Goal: Transaction & Acquisition: Purchase product/service

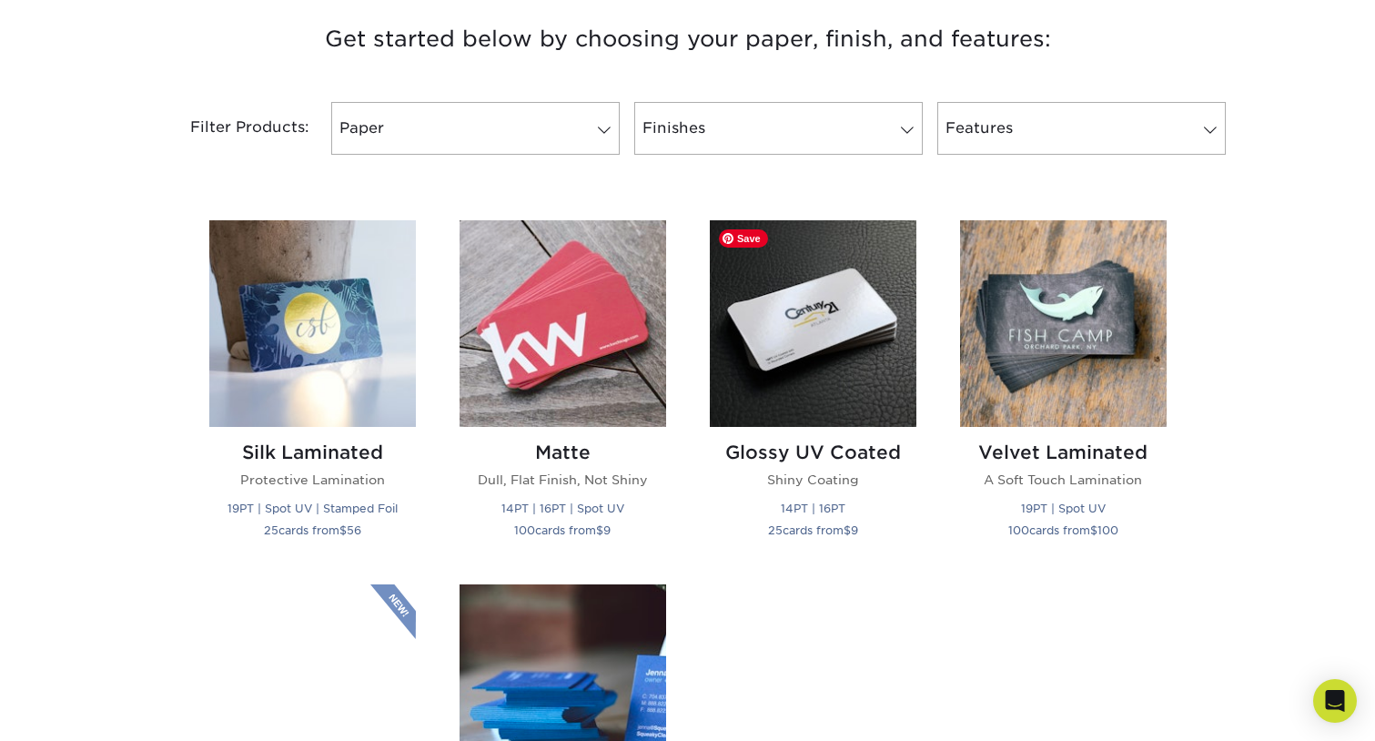
scroll to position [859, 0]
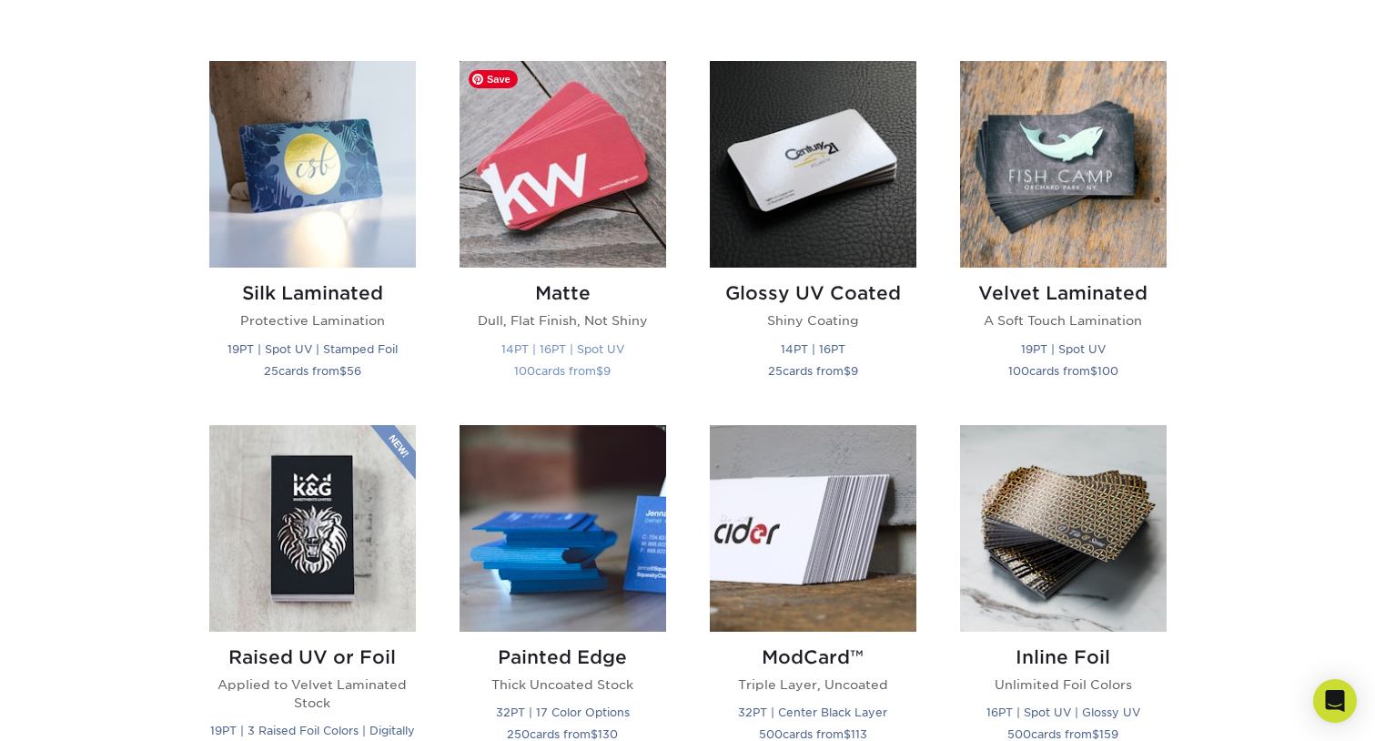
click at [542, 197] on img at bounding box center [563, 164] width 207 height 207
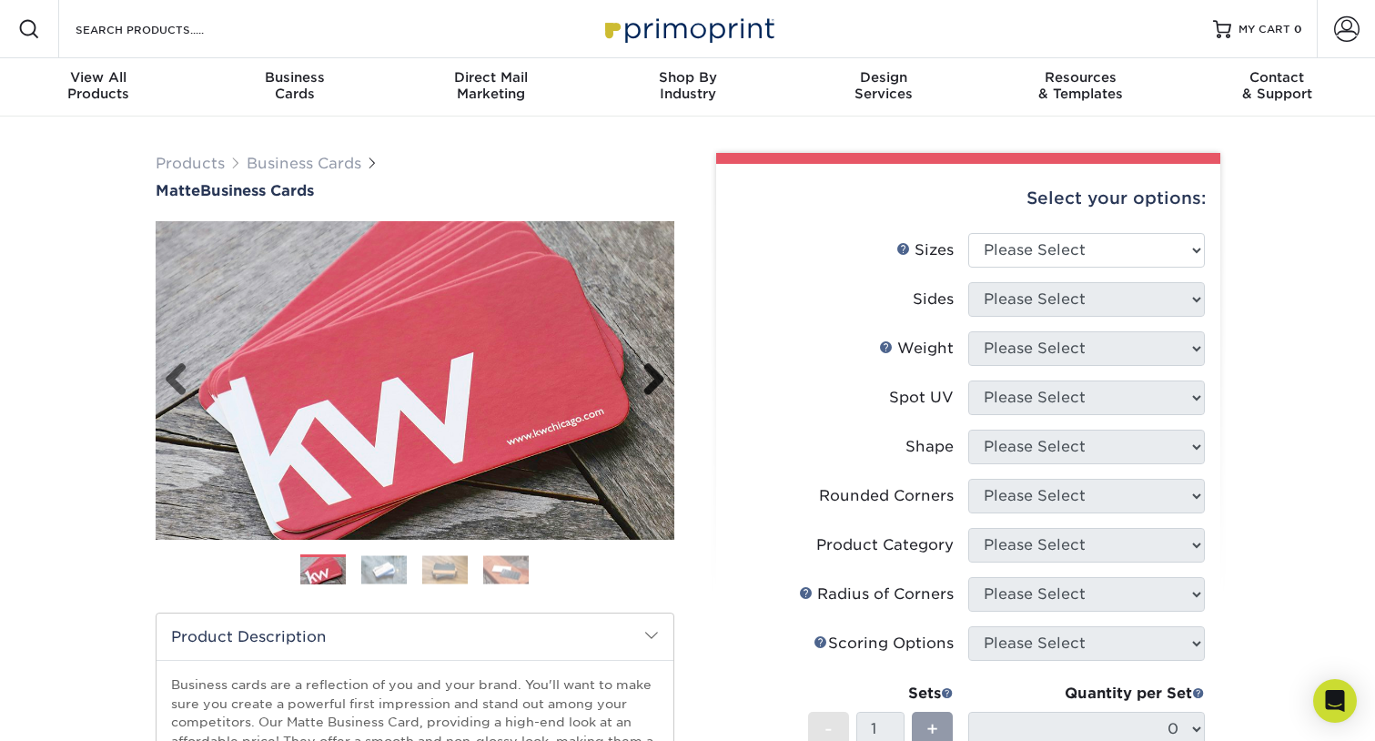
click at [645, 388] on link "Next" at bounding box center [647, 380] width 36 height 36
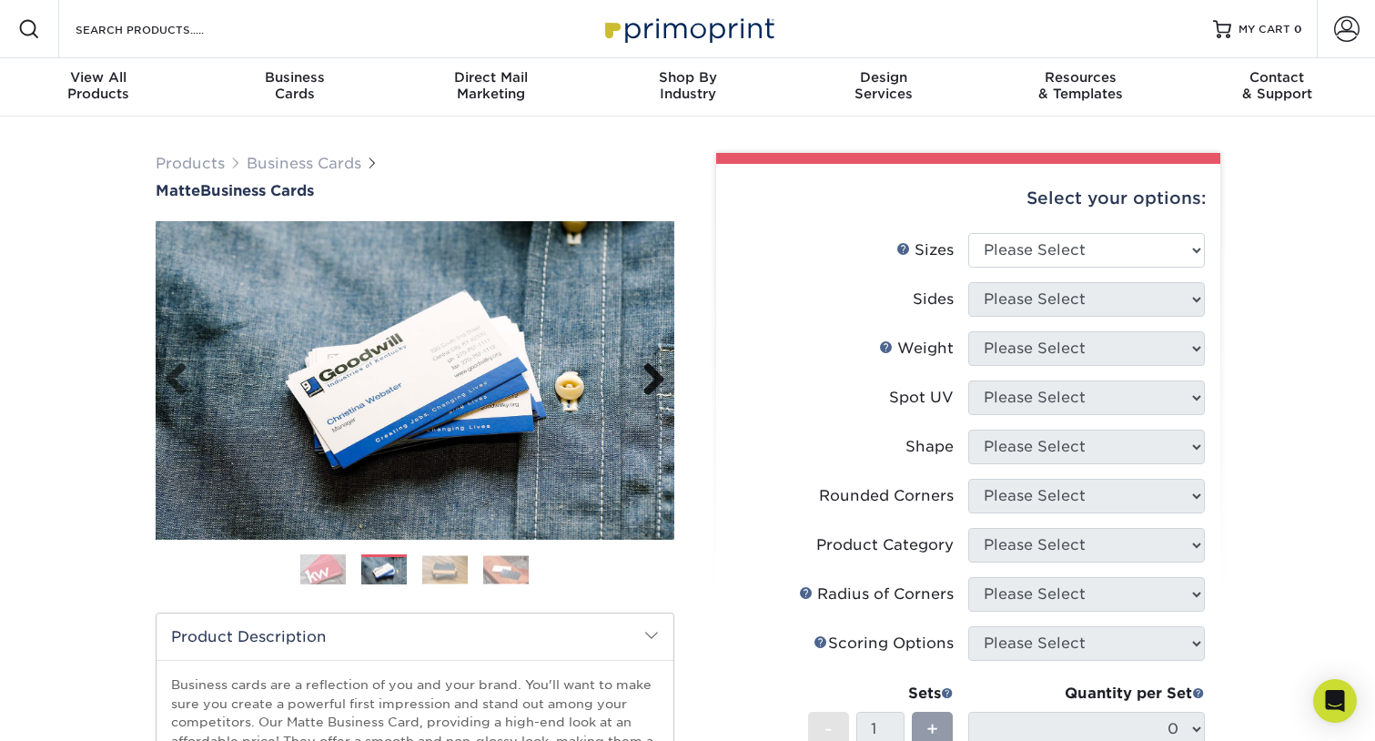
click at [645, 388] on link "Next" at bounding box center [647, 380] width 36 height 36
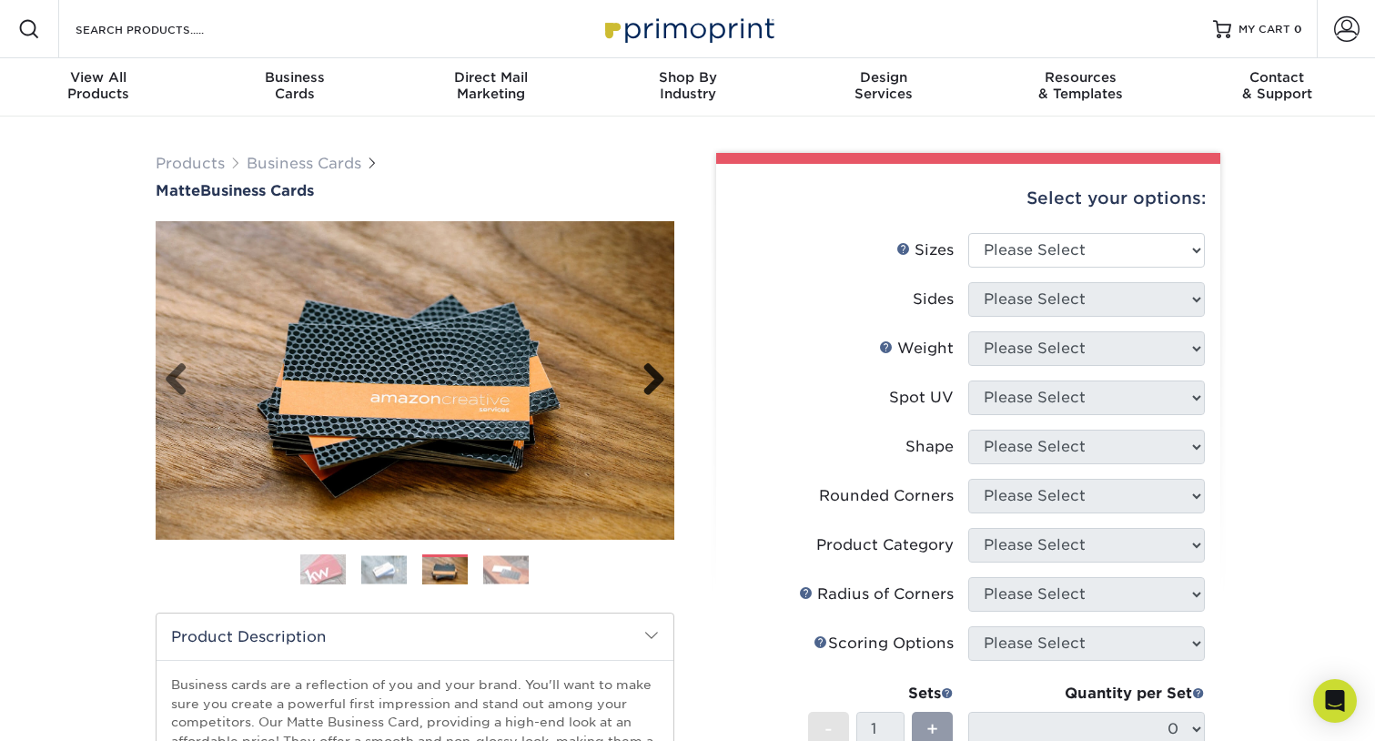
click at [645, 388] on link "Next" at bounding box center [647, 380] width 36 height 36
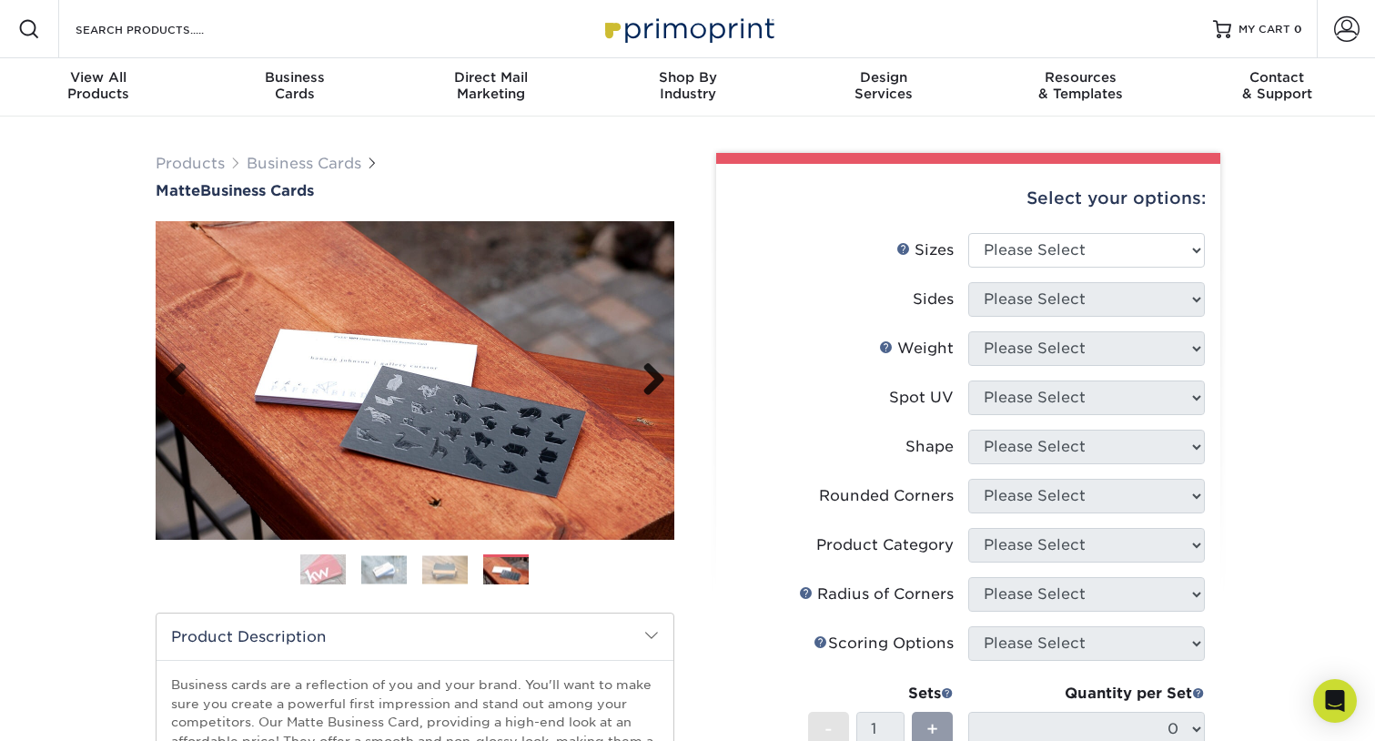
click at [645, 388] on link "Next" at bounding box center [647, 380] width 36 height 36
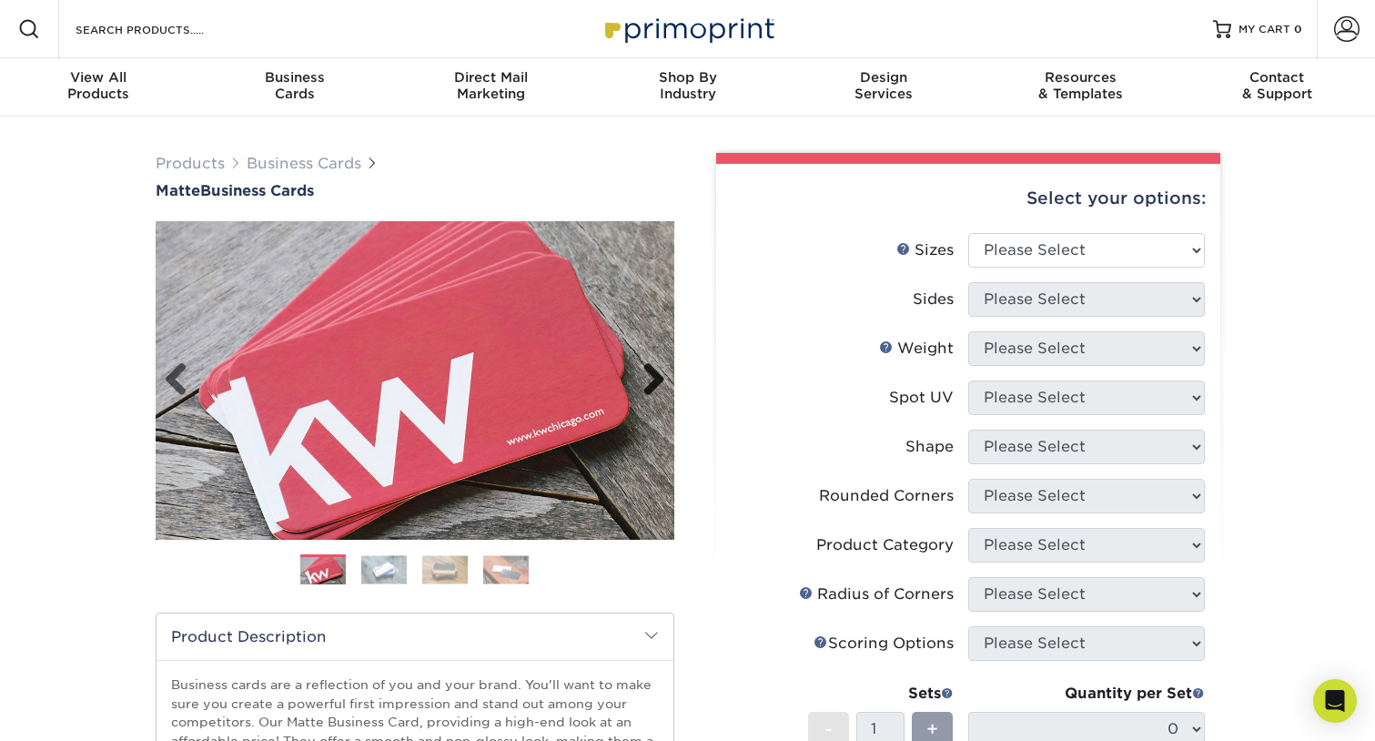
click at [645, 388] on link "Next" at bounding box center [647, 380] width 36 height 36
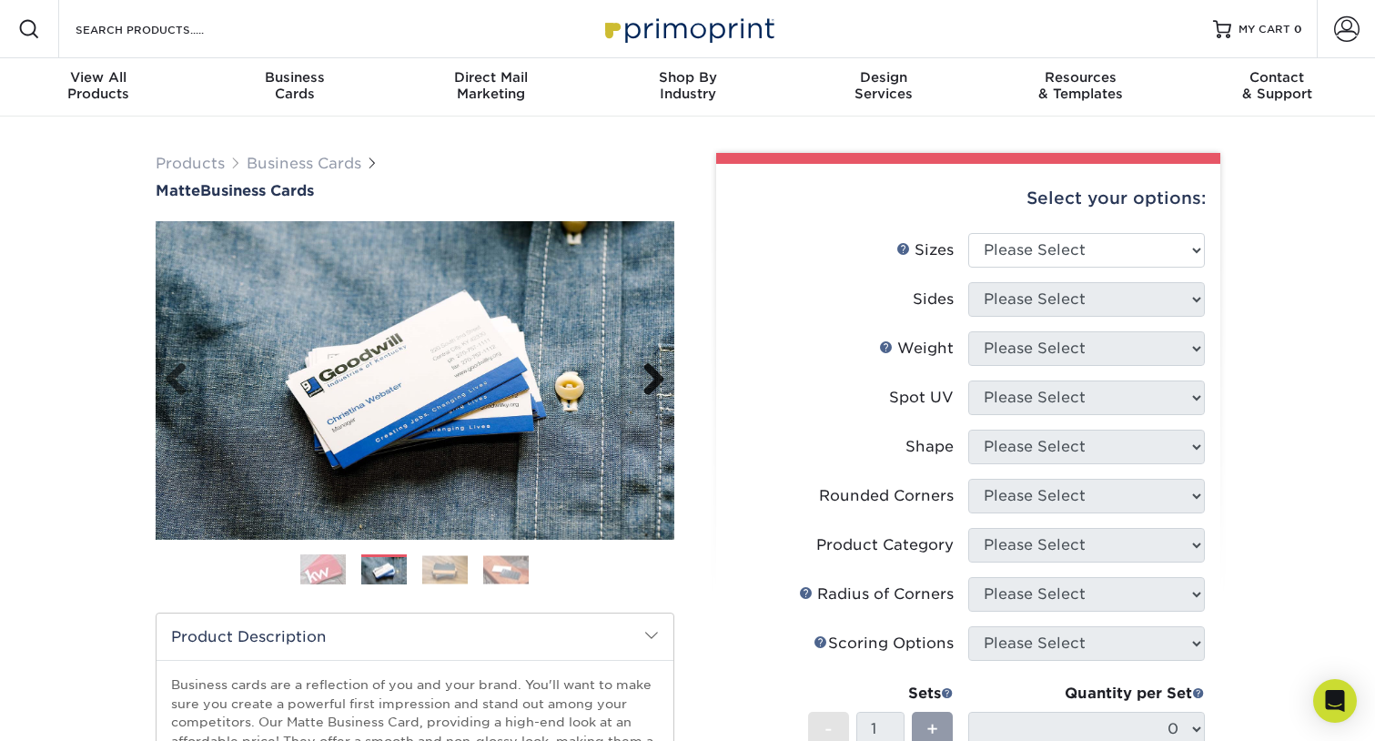
click at [645, 388] on link "Next" at bounding box center [647, 380] width 36 height 36
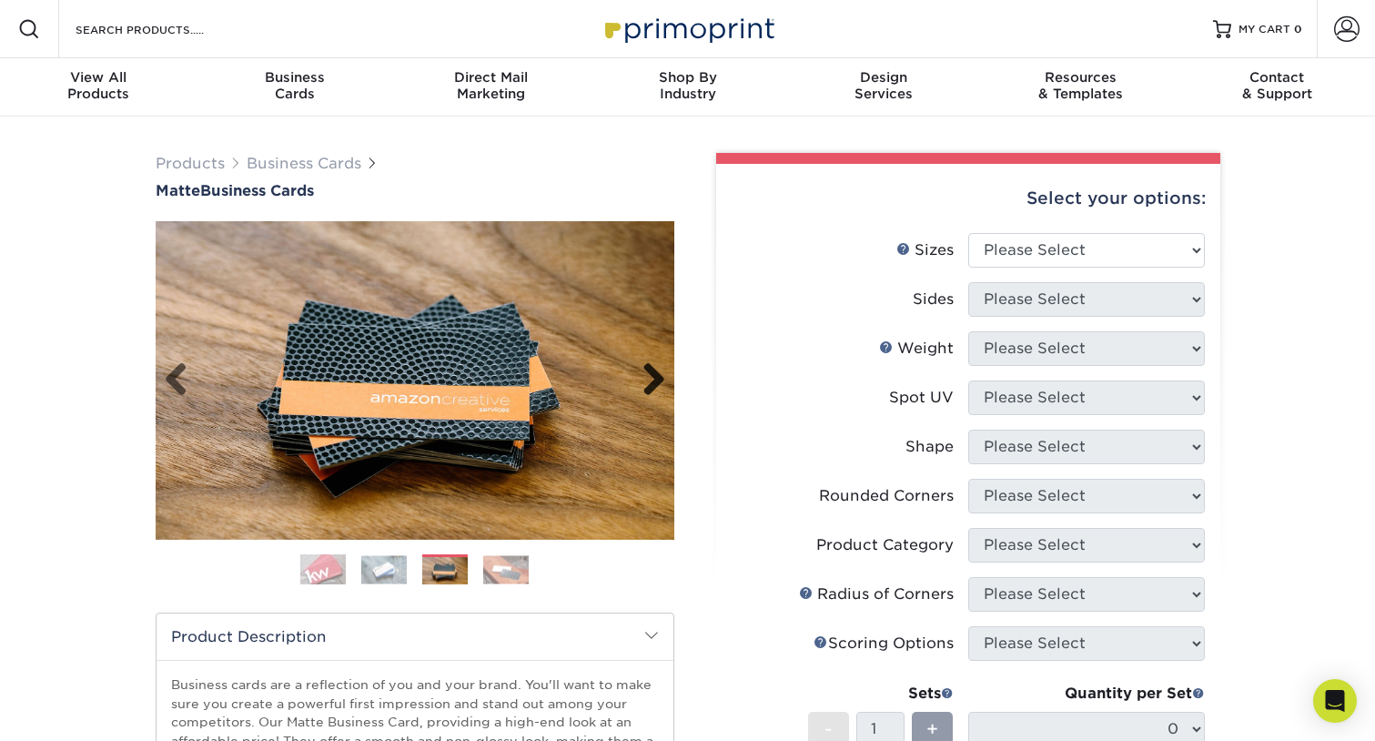
click at [645, 388] on link "Next" at bounding box center [647, 380] width 36 height 36
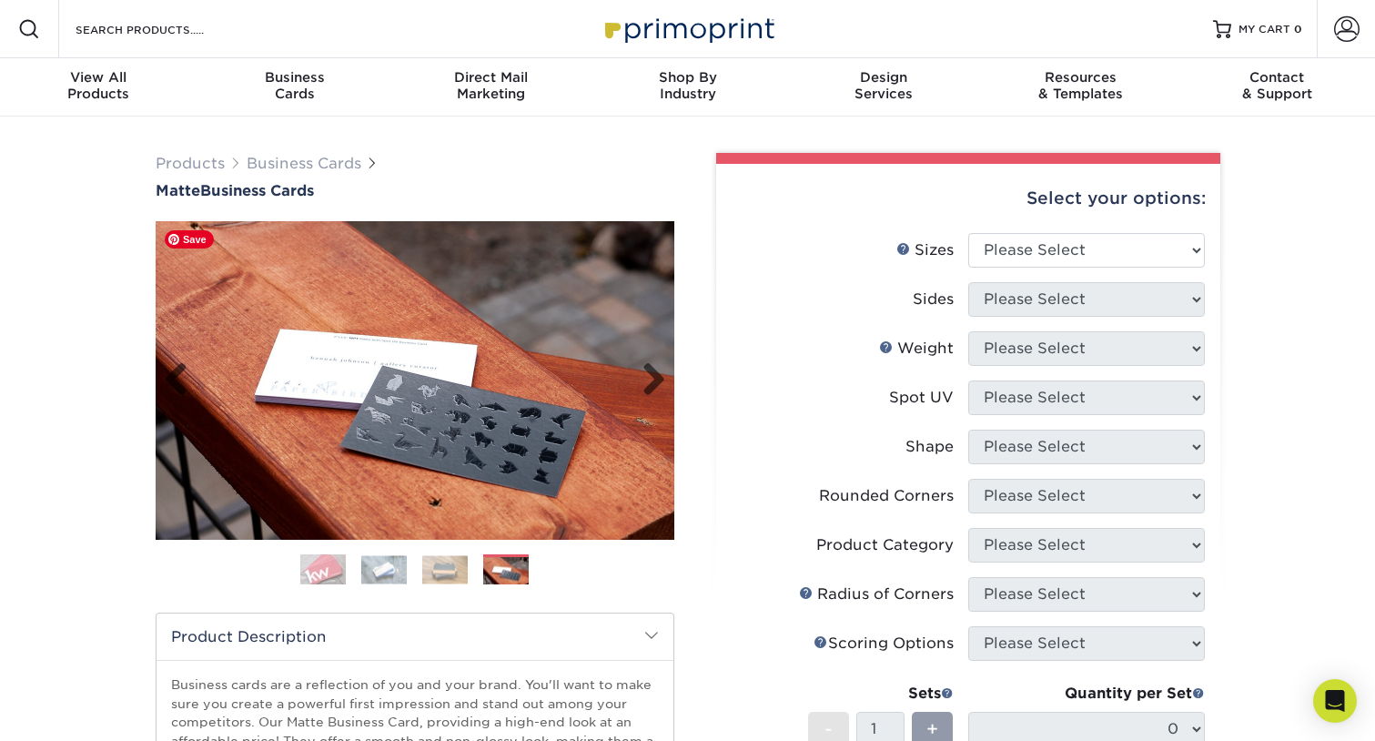
click at [512, 448] on img at bounding box center [415, 380] width 519 height 318
click at [511, 450] on img at bounding box center [415, 380] width 519 height 318
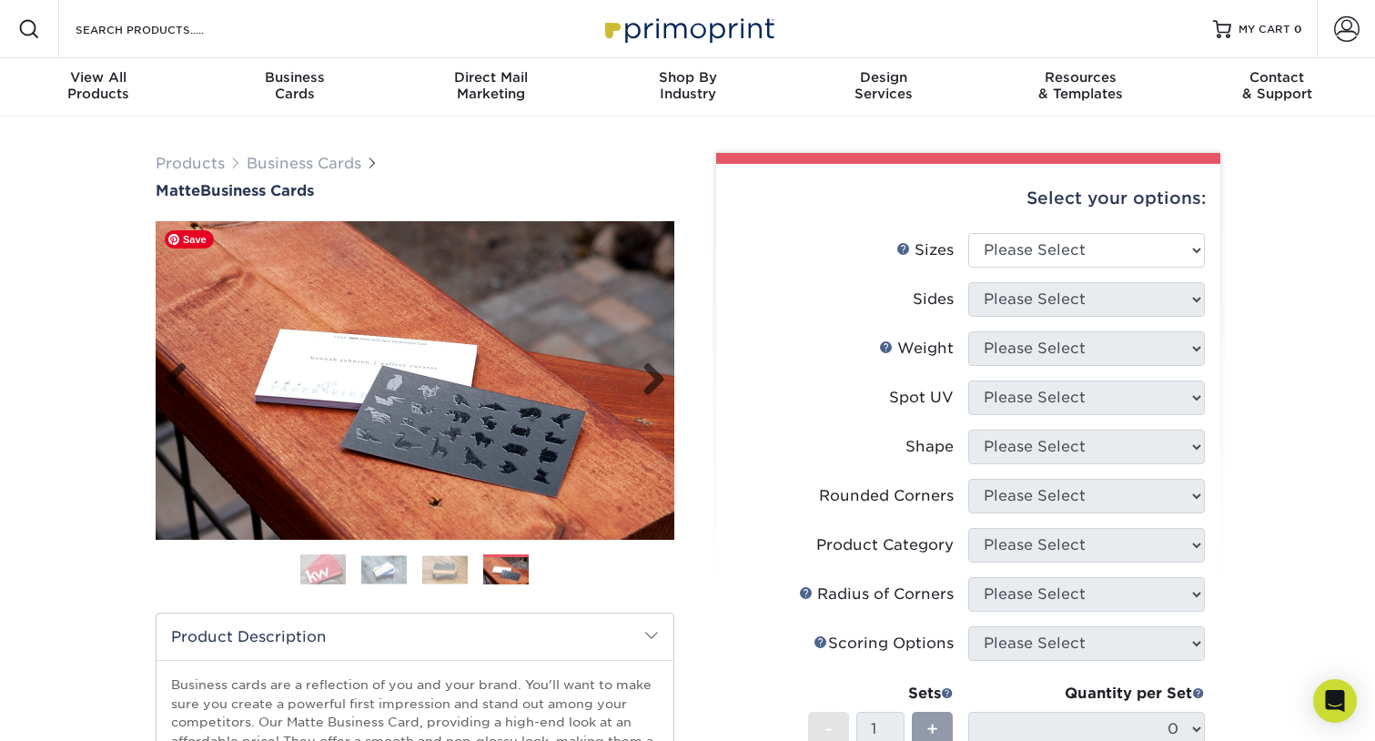
click at [508, 463] on img at bounding box center [415, 380] width 519 height 318
click at [508, 580] on img at bounding box center [505, 571] width 45 height 28
click at [444, 577] on img at bounding box center [444, 569] width 45 height 28
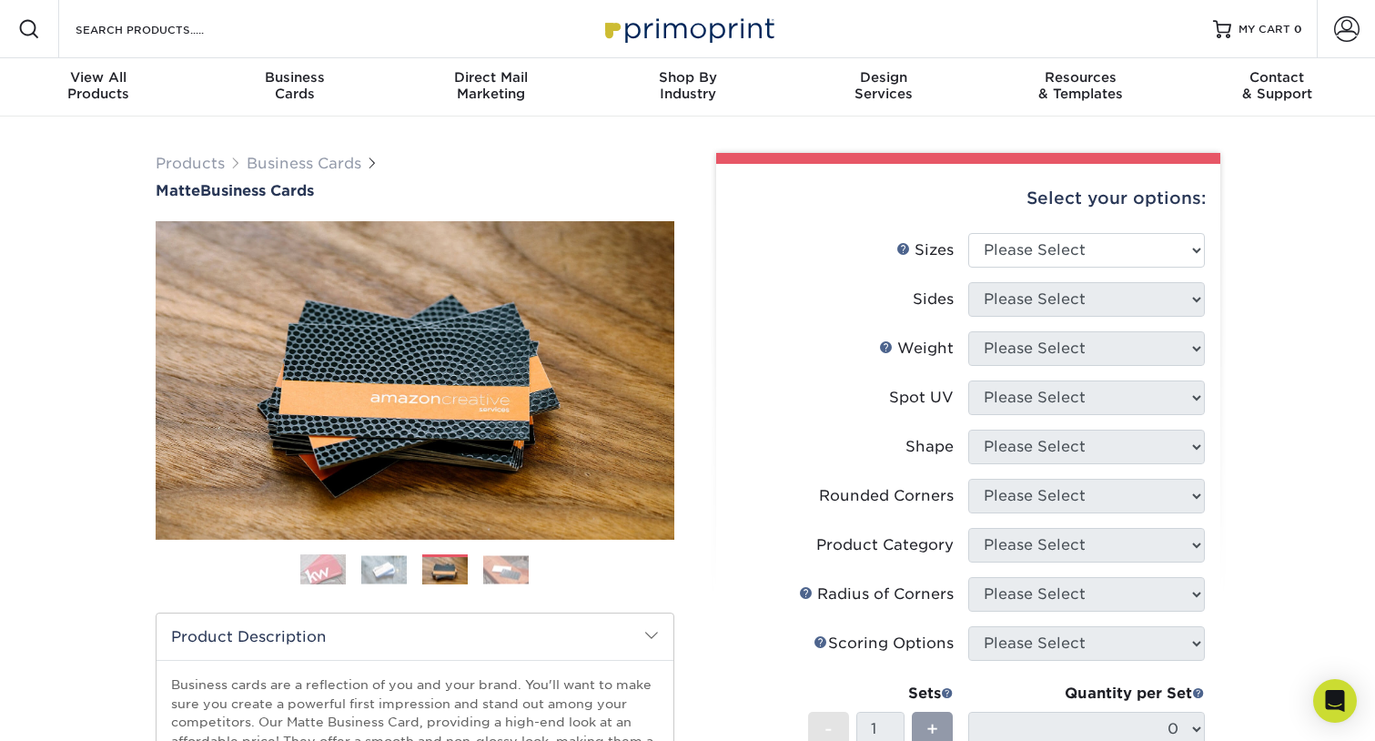
click at [384, 578] on img at bounding box center [383, 569] width 45 height 28
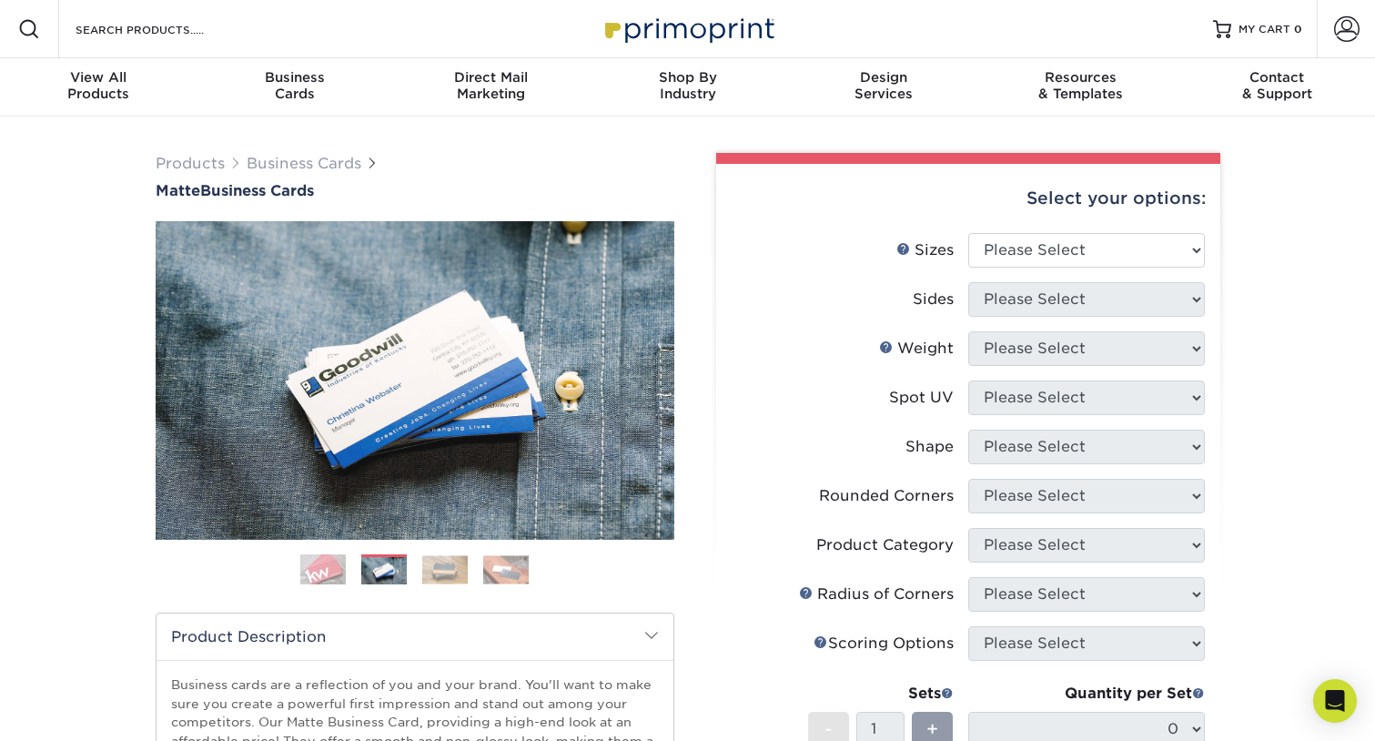
click at [338, 581] on img at bounding box center [322, 569] width 45 height 45
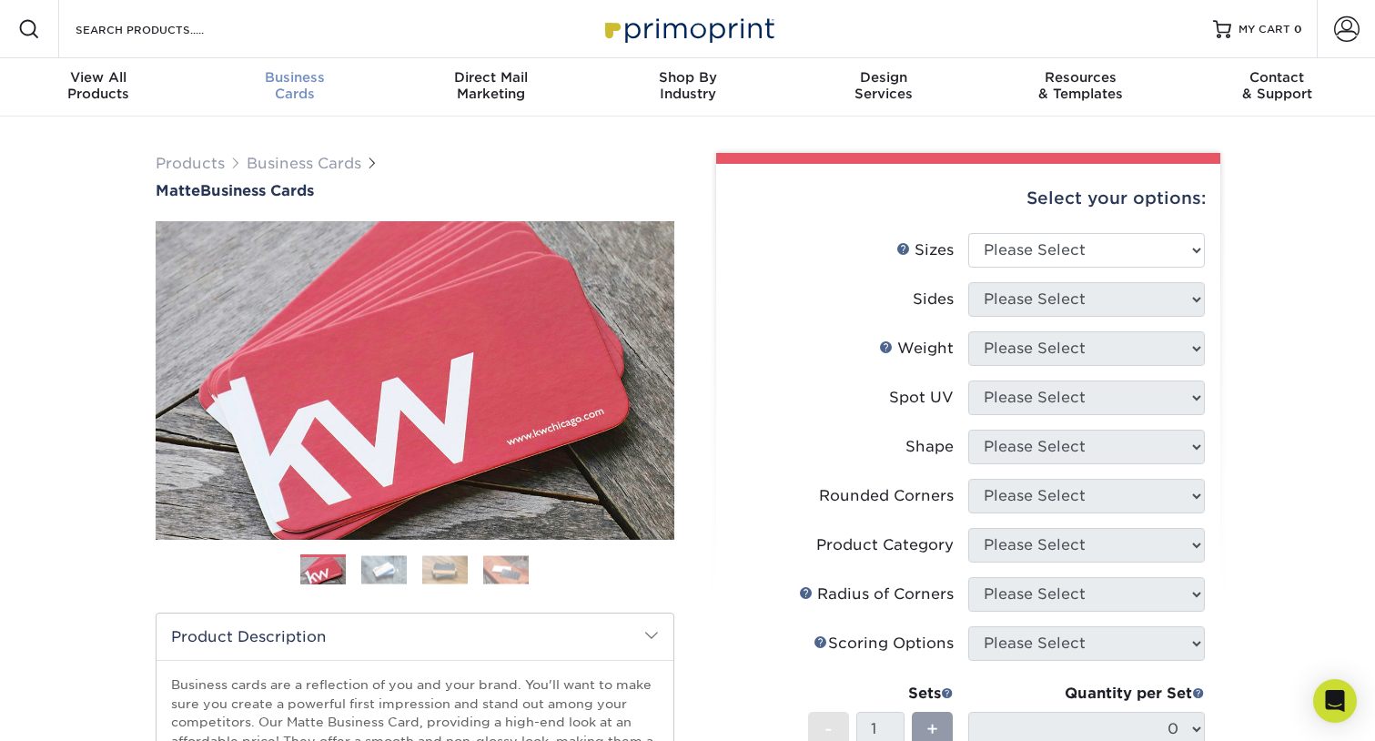
click at [301, 74] on span "Business" at bounding box center [295, 77] width 197 height 16
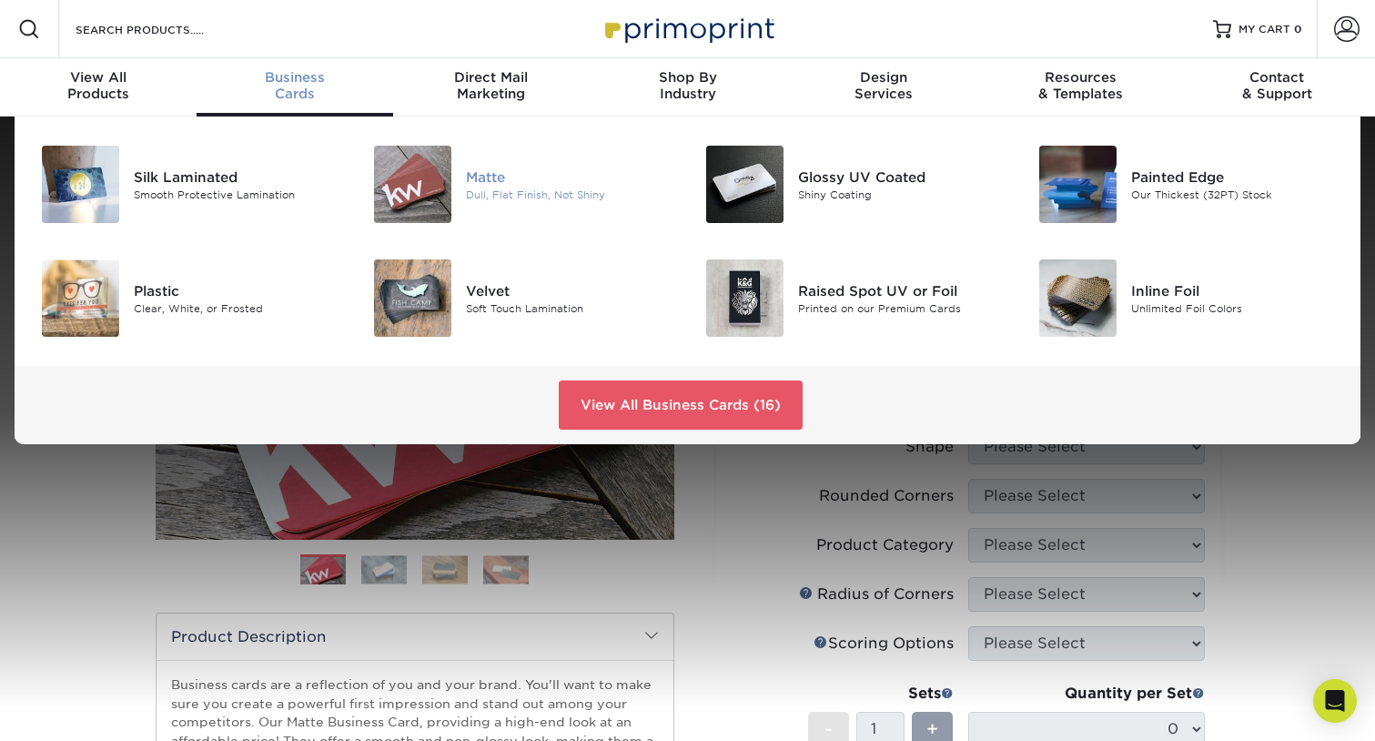
click at [471, 187] on div "Dull, Flat Finish, Not Shiny" at bounding box center [570, 194] width 208 height 15
click at [439, 187] on img at bounding box center [412, 184] width 77 height 77
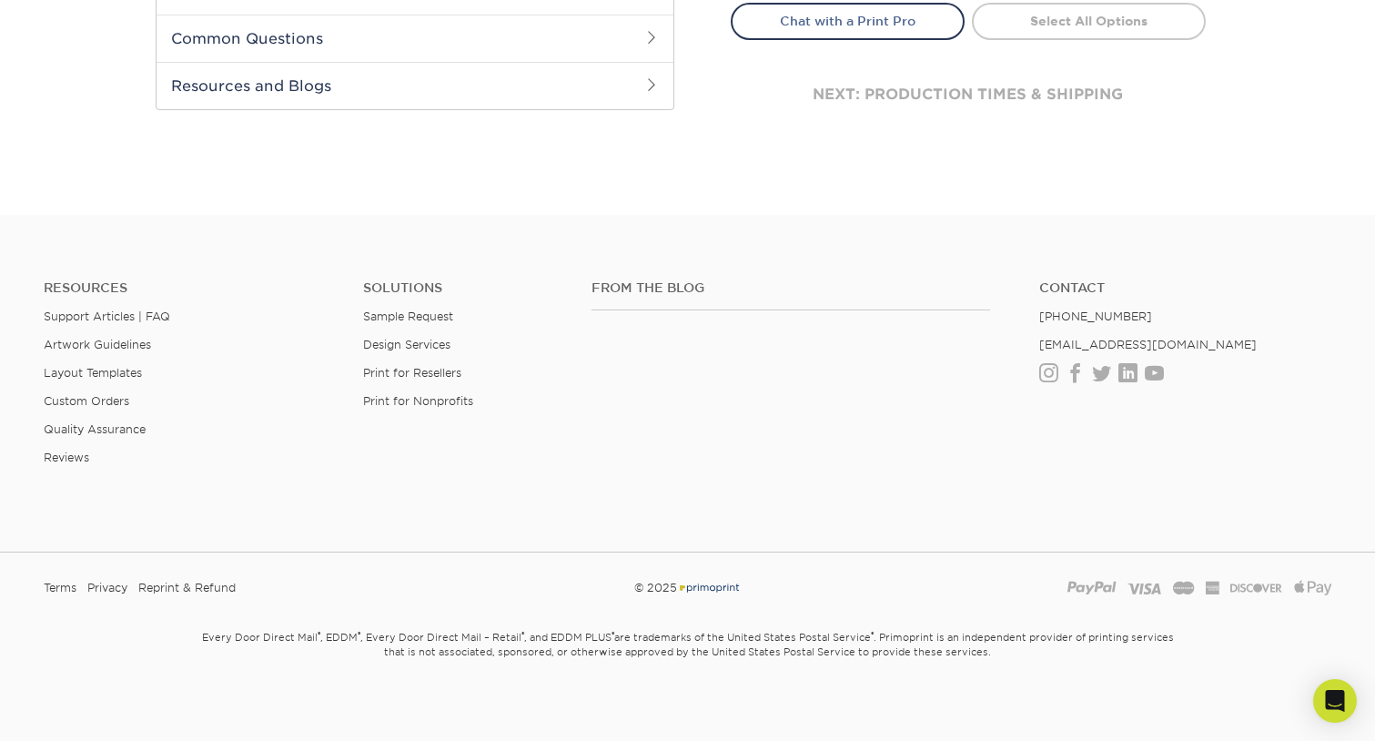
scroll to position [557, 0]
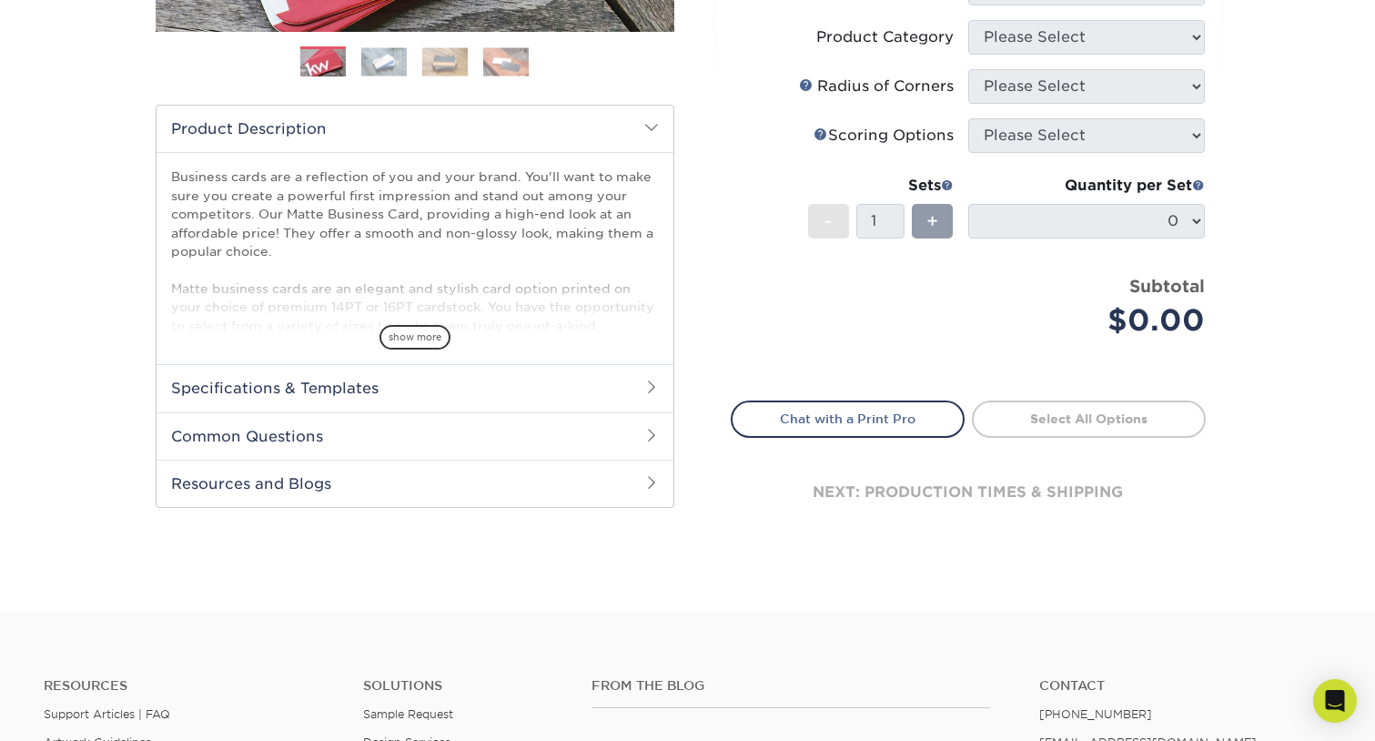
click at [442, 390] on h2 "Specifications & Templates" at bounding box center [415, 387] width 517 height 47
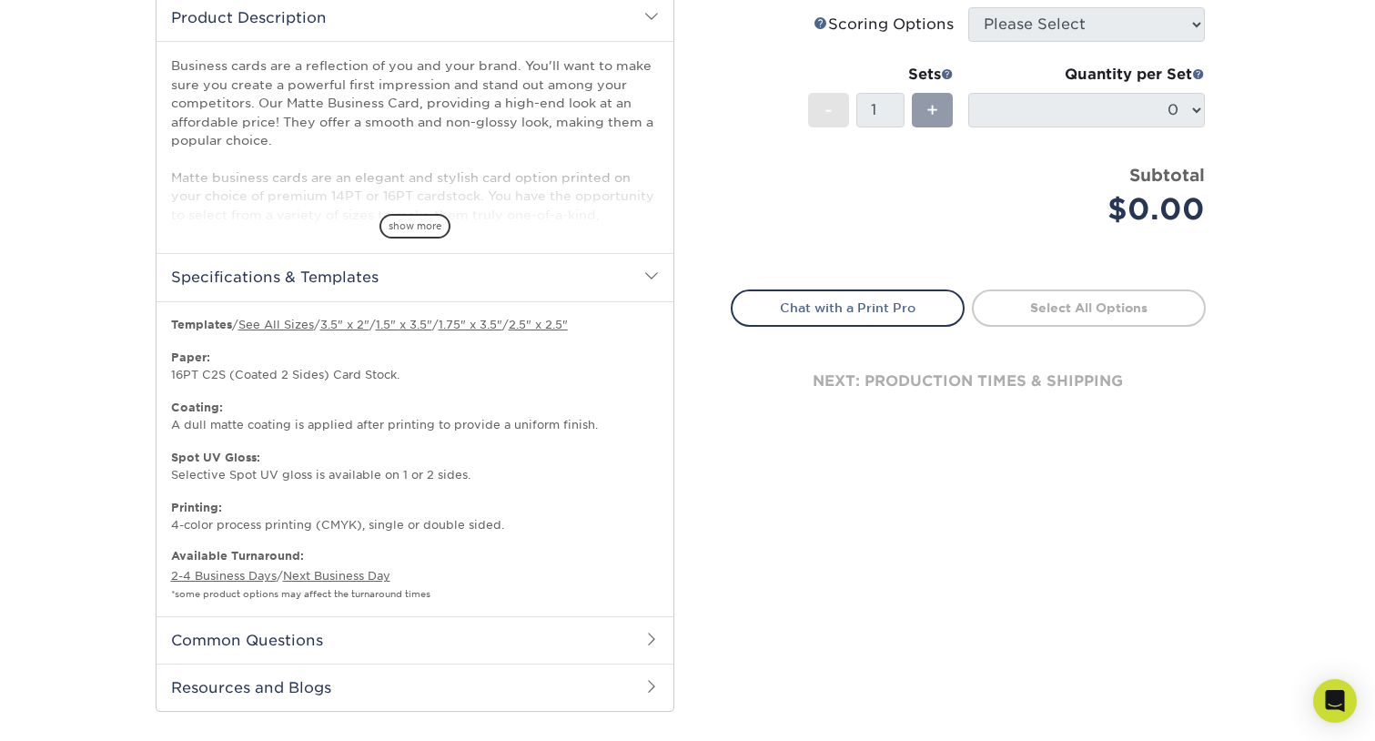
scroll to position [684, 0]
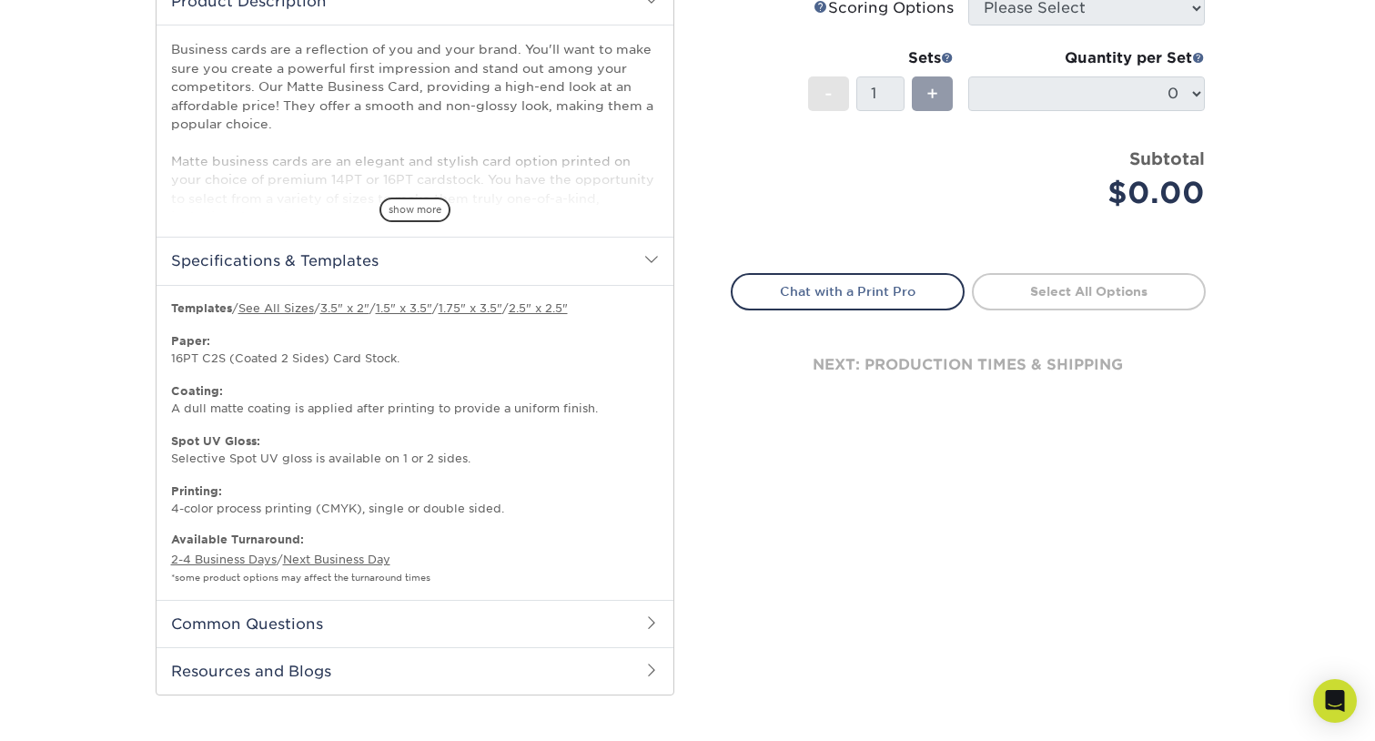
click at [433, 618] on h2 "Common Questions" at bounding box center [415, 623] width 517 height 47
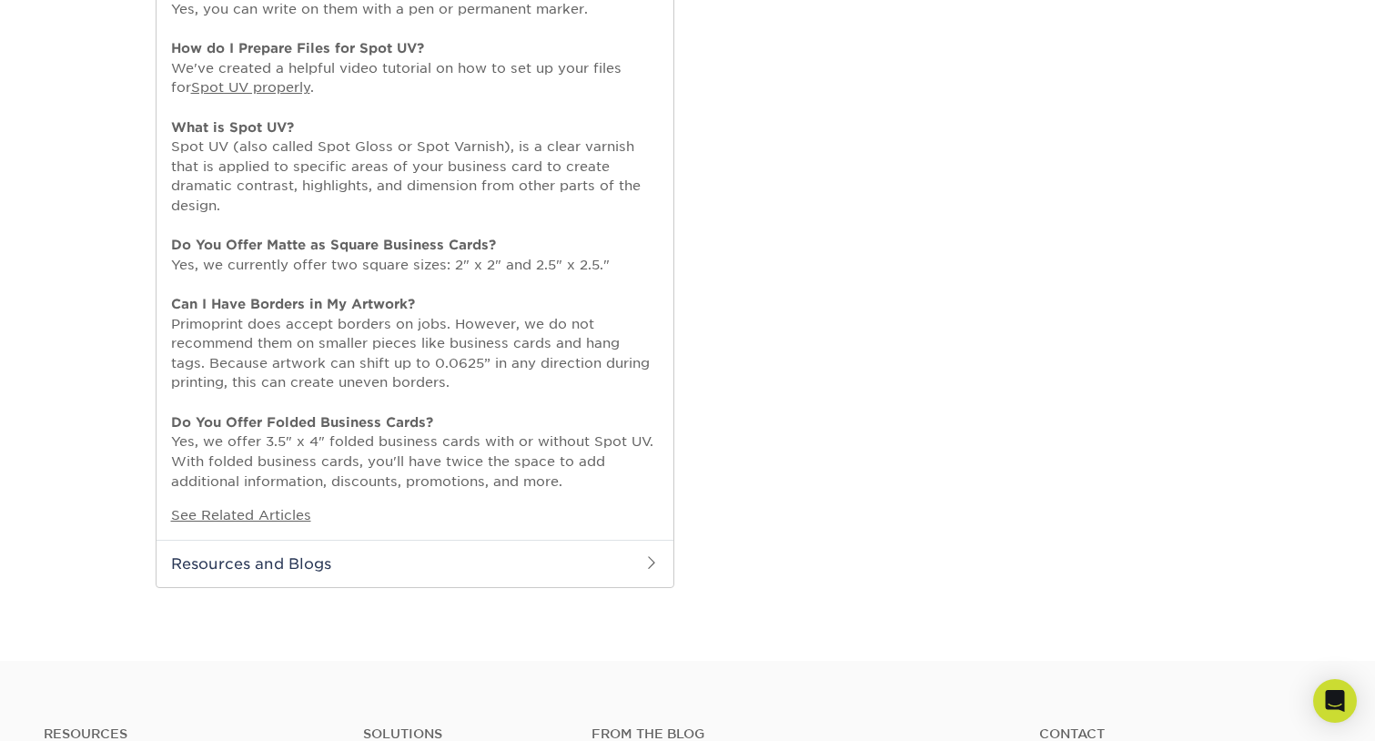
scroll to position [1423, 0]
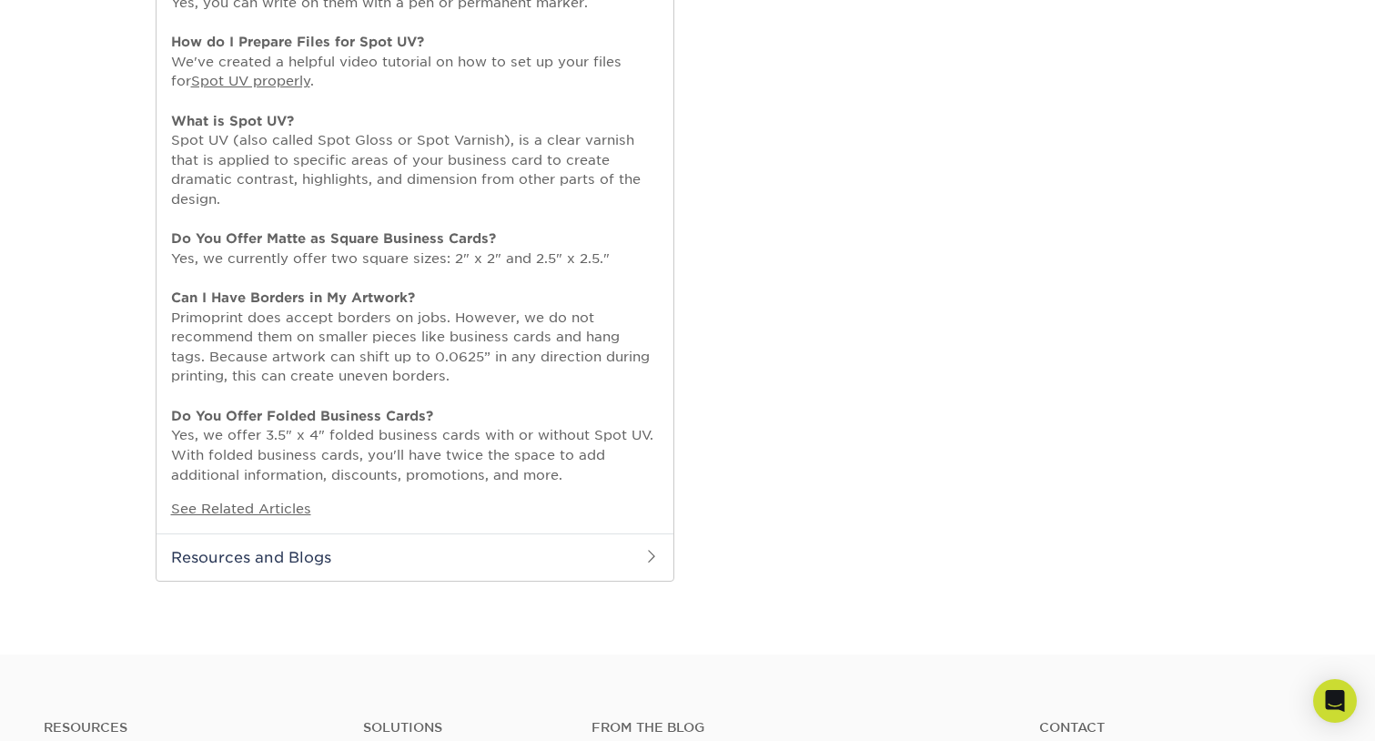
click at [436, 561] on h2 "Resources and Blogs" at bounding box center [415, 556] width 517 height 47
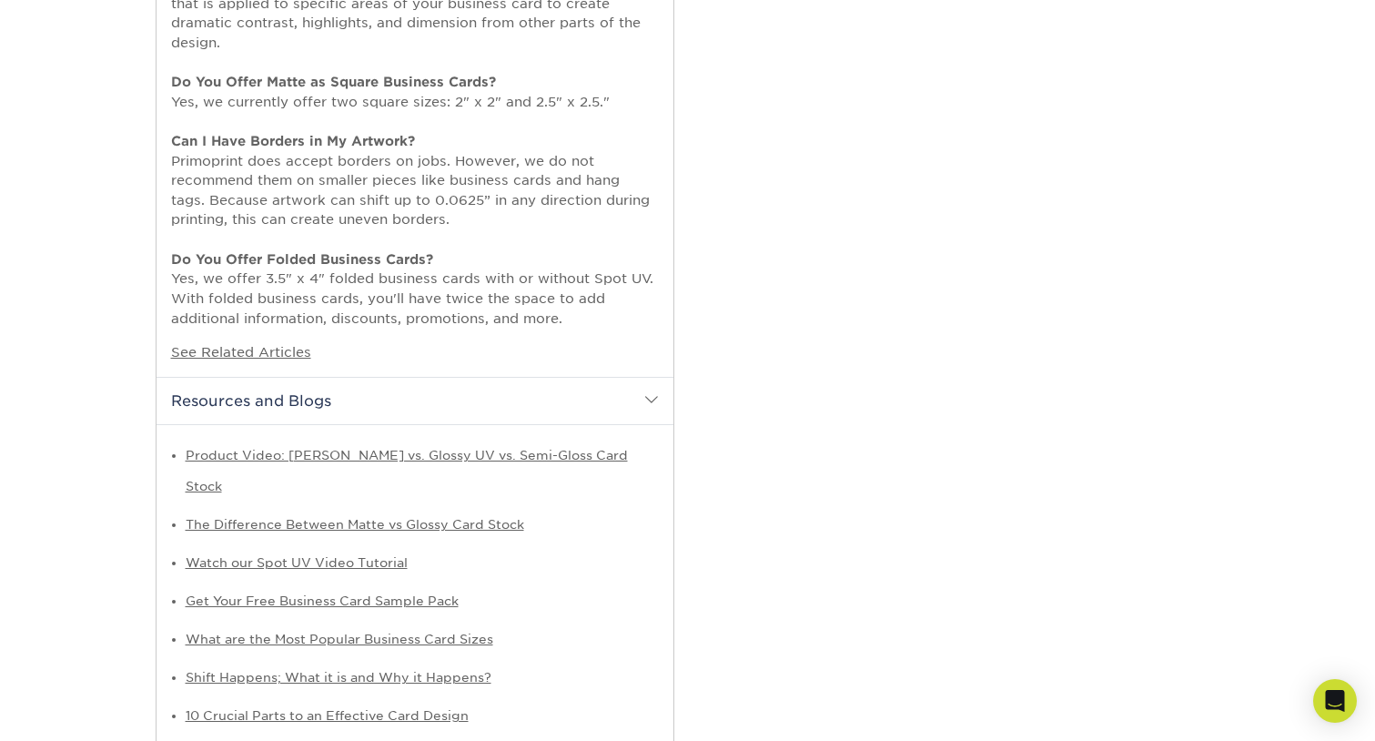
scroll to position [1775, 0]
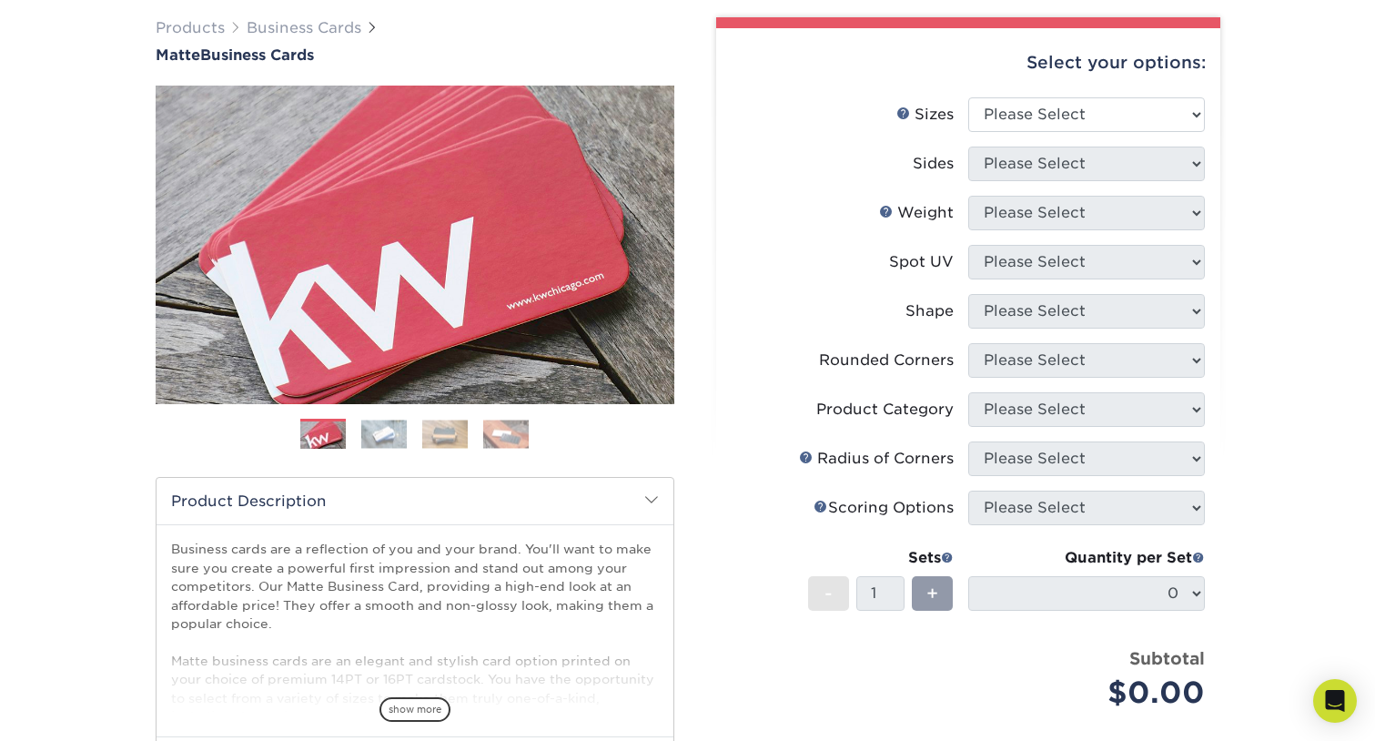
scroll to position [0, 0]
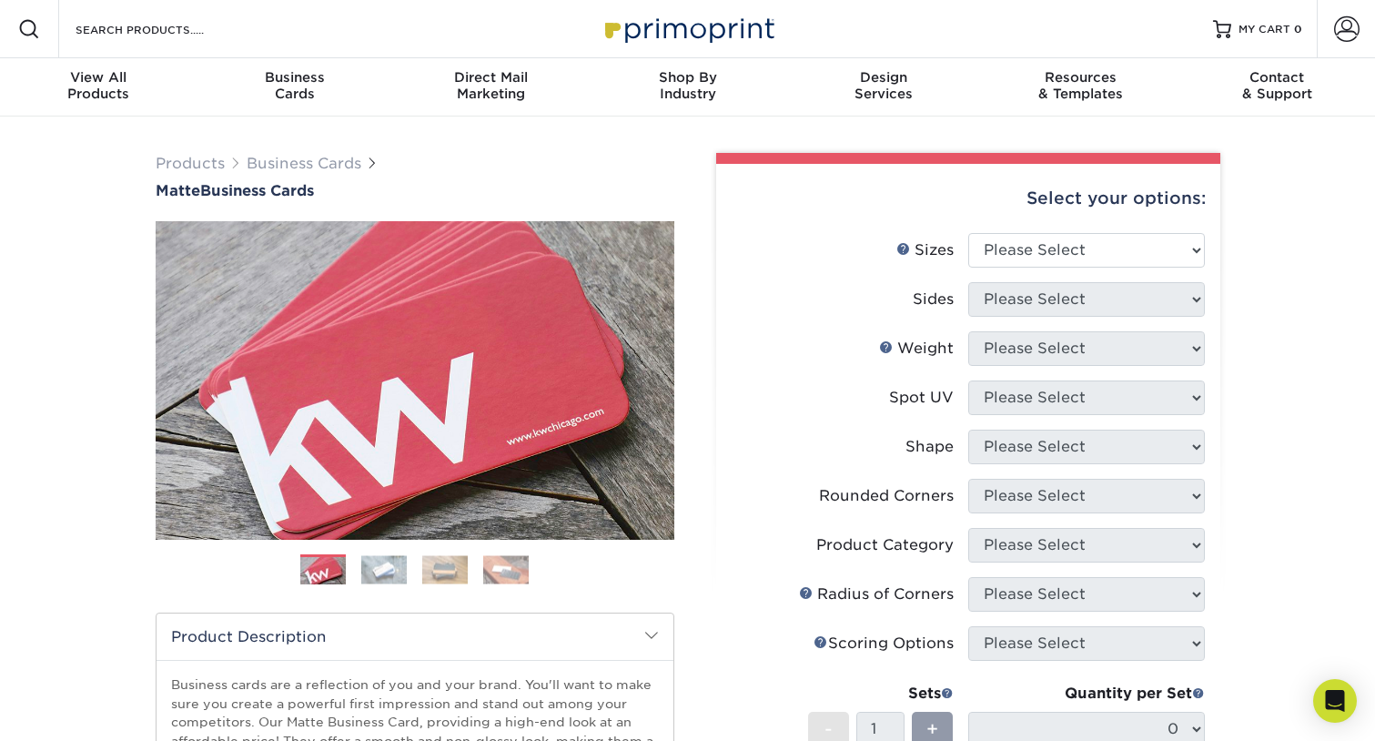
click at [450, 571] on img at bounding box center [444, 569] width 45 height 28
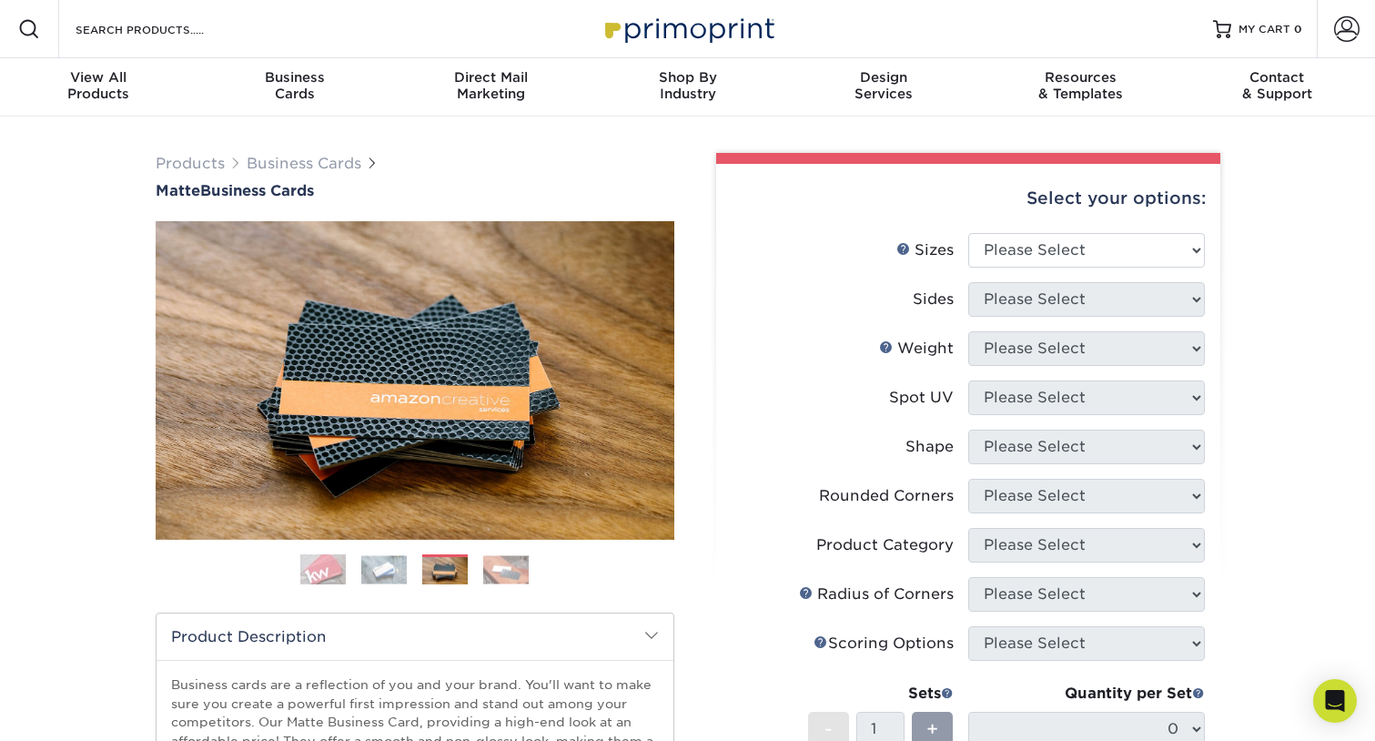
click at [511, 568] on img at bounding box center [505, 569] width 45 height 28
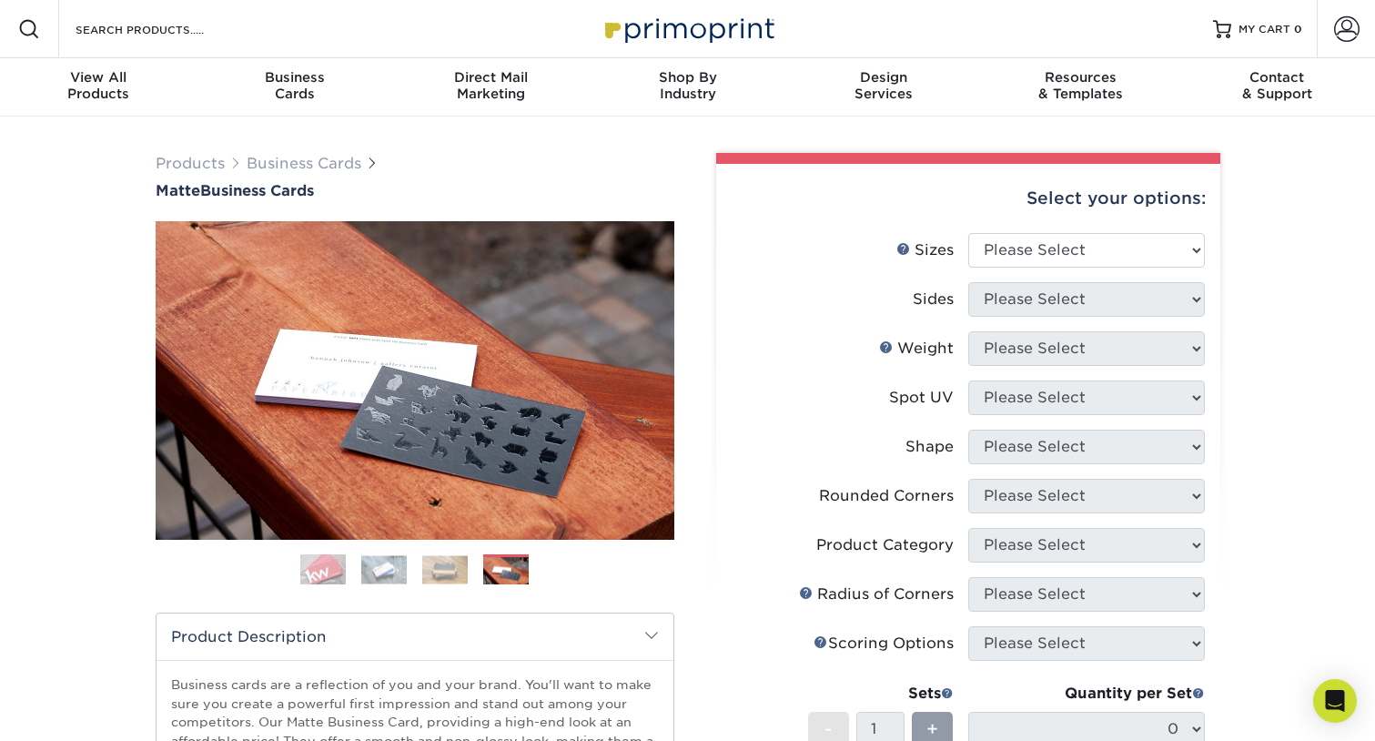
click at [422, 565] on img at bounding box center [444, 569] width 45 height 28
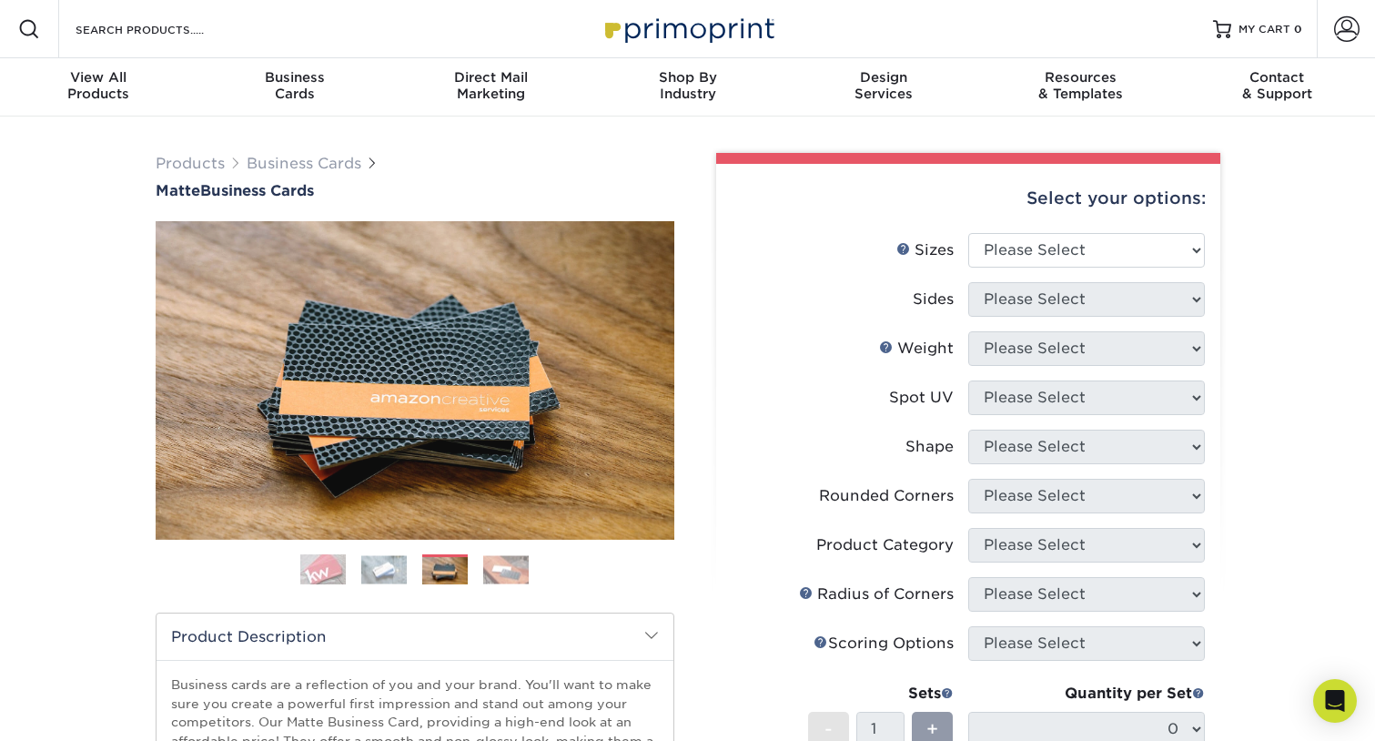
click at [366, 567] on img at bounding box center [383, 569] width 45 height 28
